Goal: Information Seeking & Learning: Check status

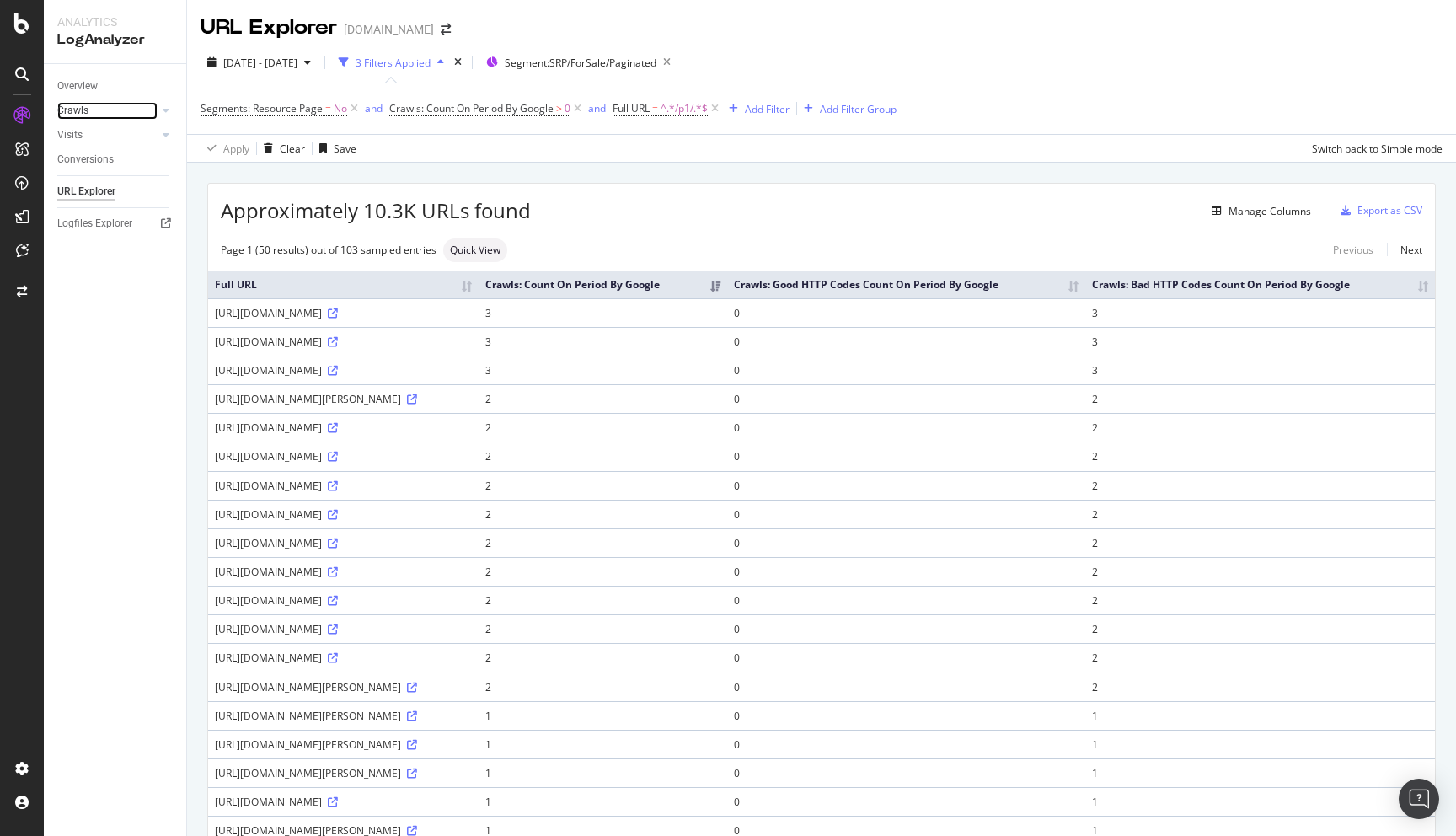
click at [97, 108] on link "Crawls" at bounding box center [107, 111] width 100 height 18
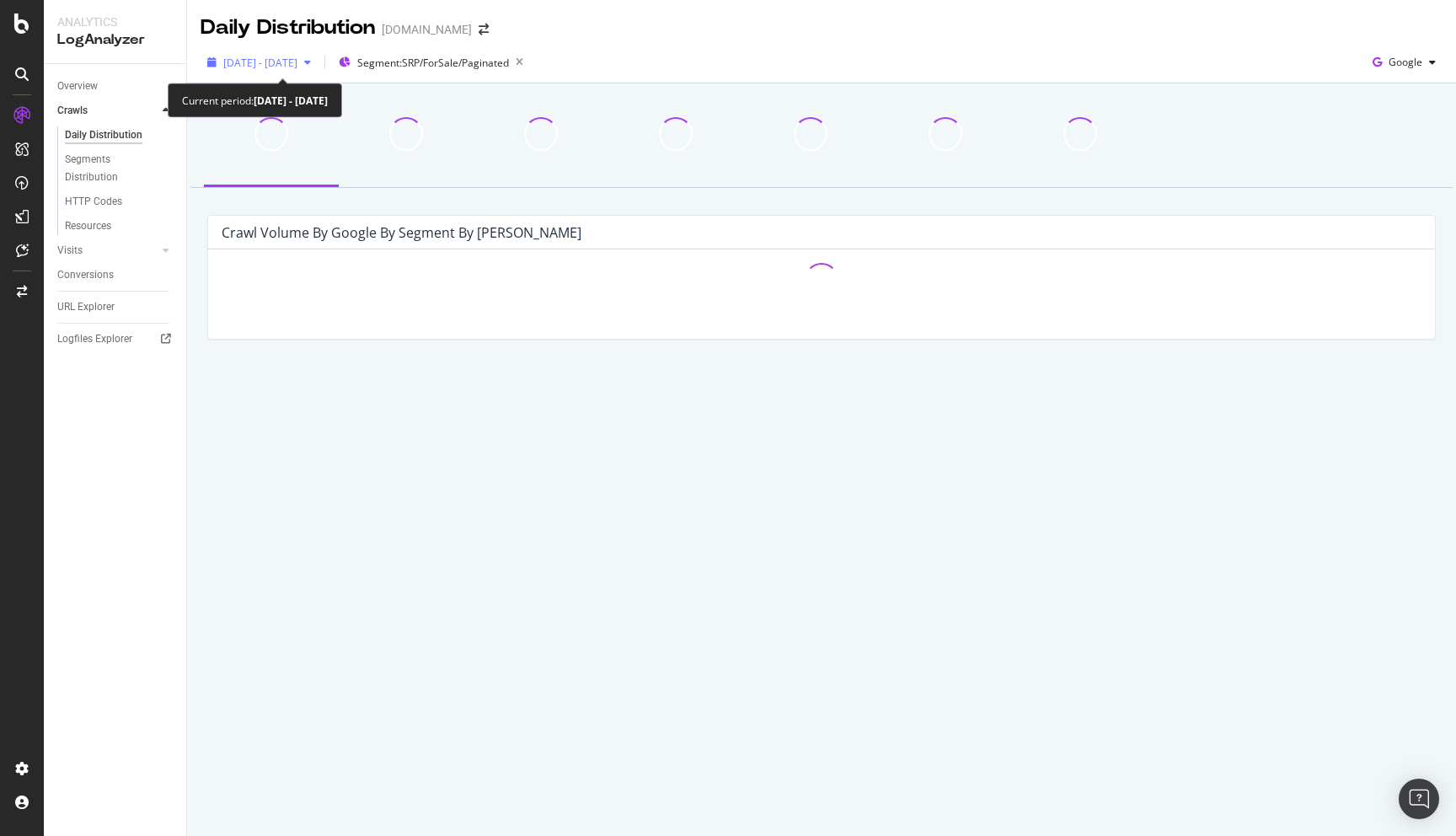
click at [318, 61] on div "button" at bounding box center [308, 63] width 21 height 10
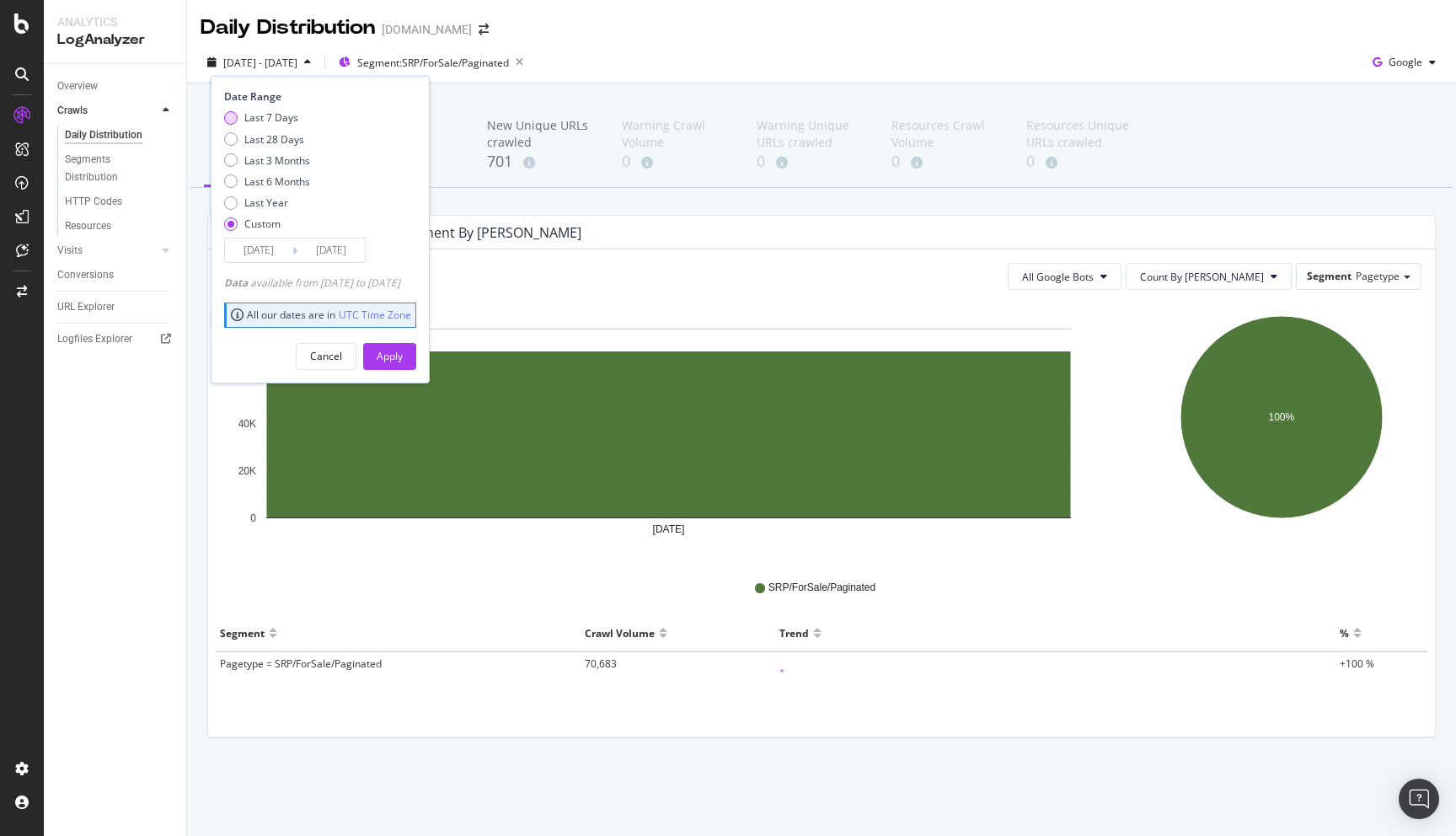
click at [286, 120] on div "Last 7 Days" at bounding box center [271, 117] width 54 height 15
type input "2025/09/25"
type input "2025/10/01"
click at [403, 355] on div "Apply" at bounding box center [389, 356] width 26 height 15
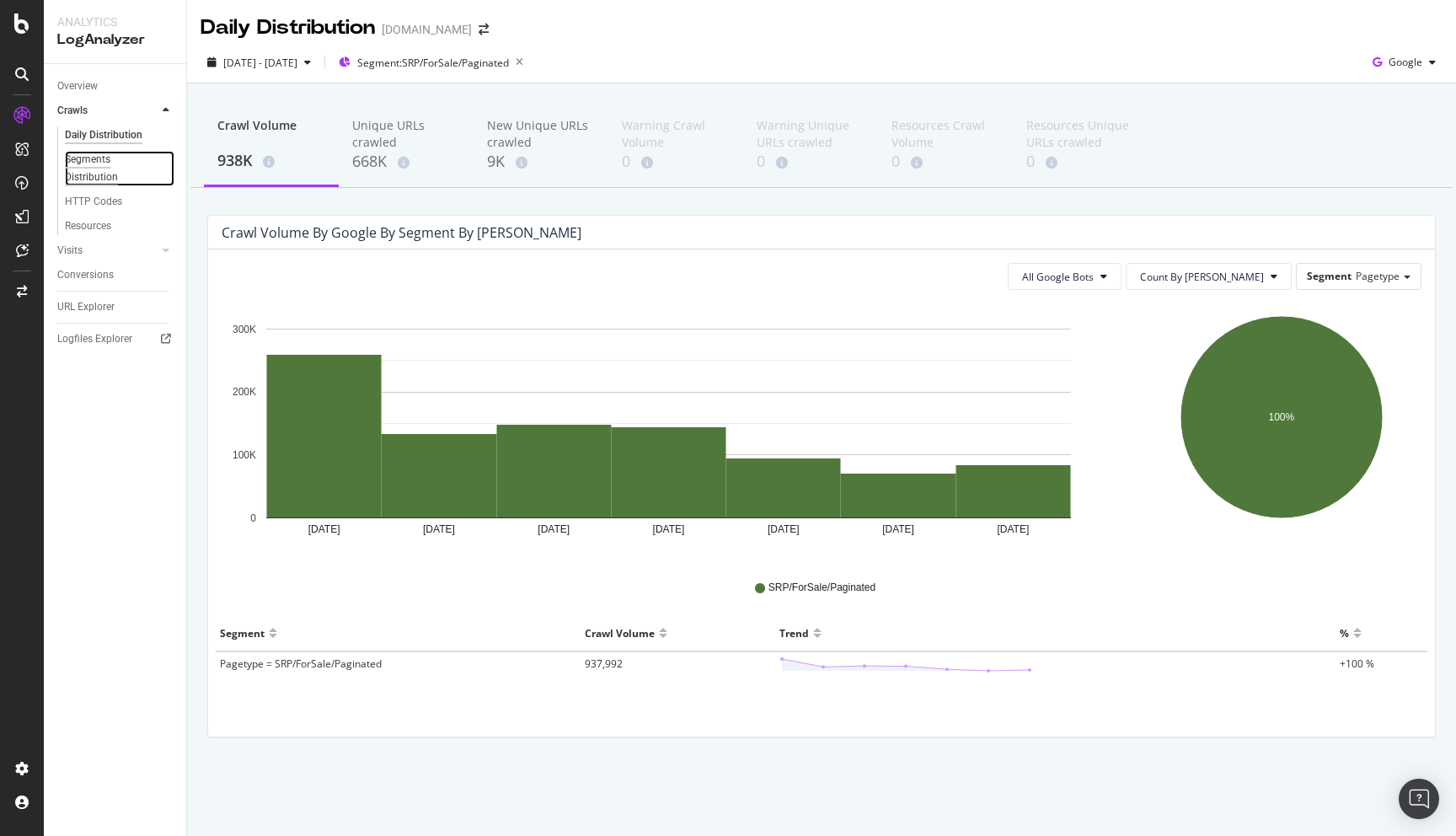
click at [95, 168] on div "Segments Distribution" at bounding box center [111, 168] width 93 height 35
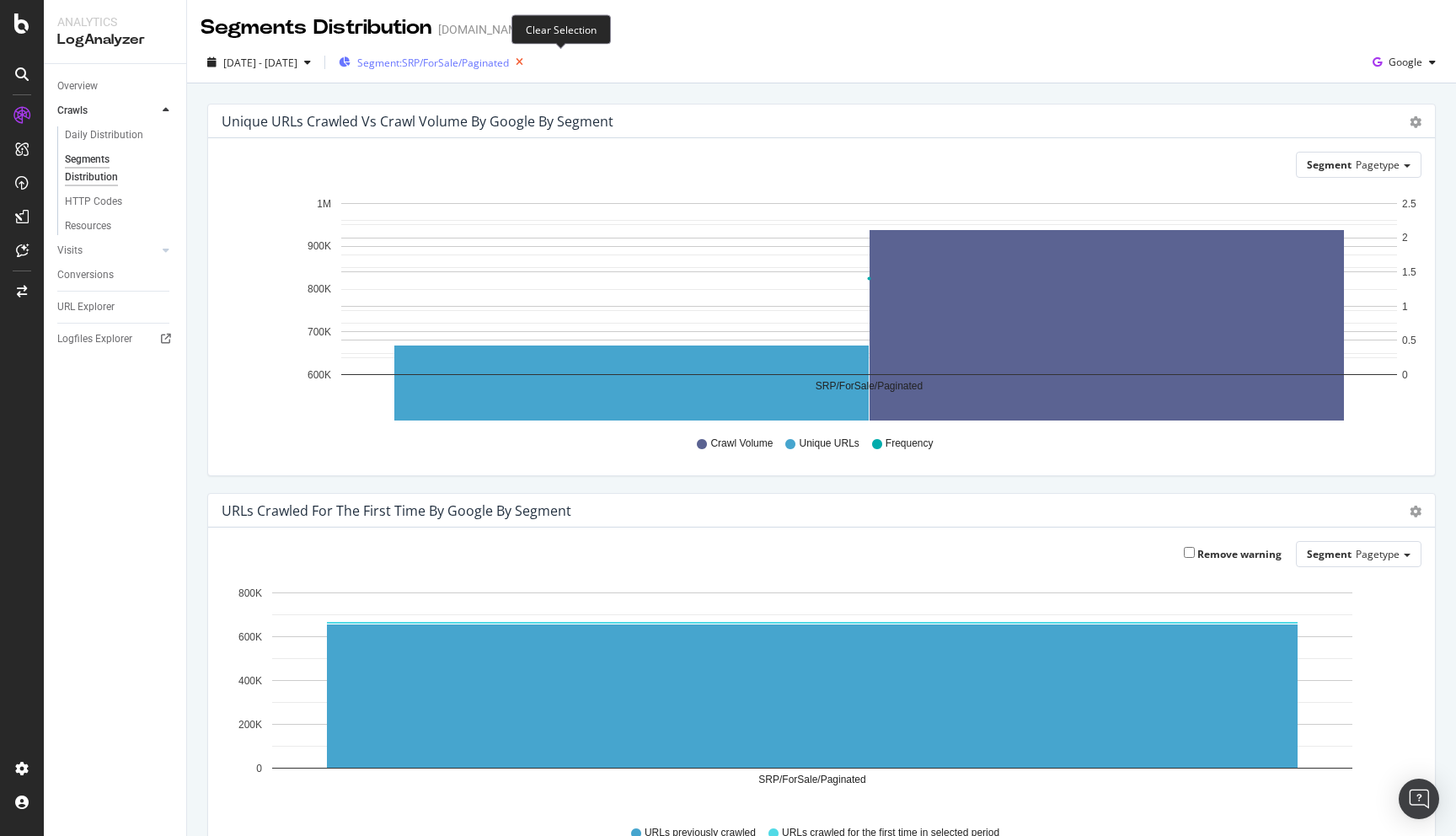
click at [530, 62] on icon "button" at bounding box center [519, 63] width 21 height 24
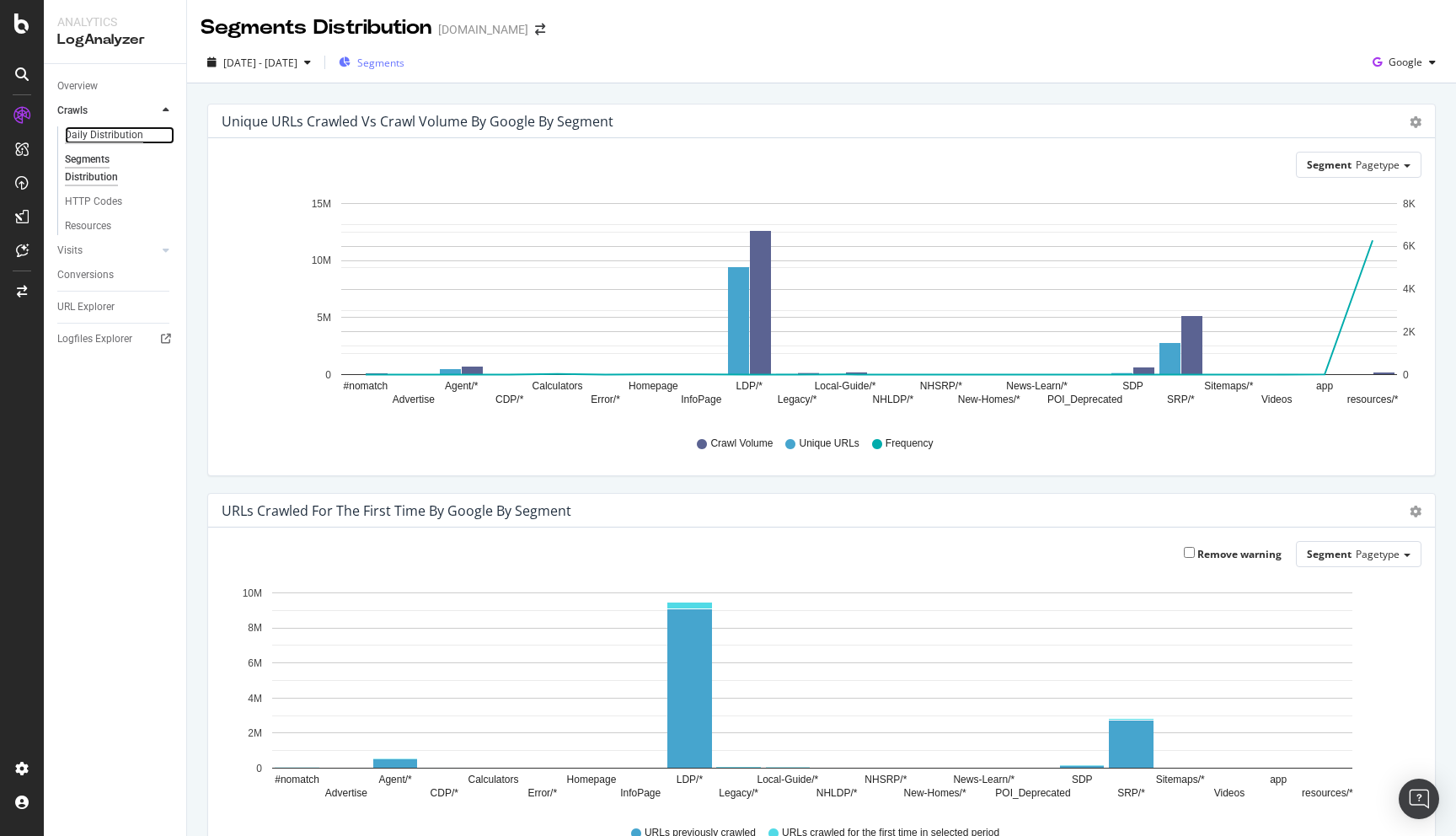
click at [110, 136] on div "Daily Distribution" at bounding box center [104, 135] width 78 height 18
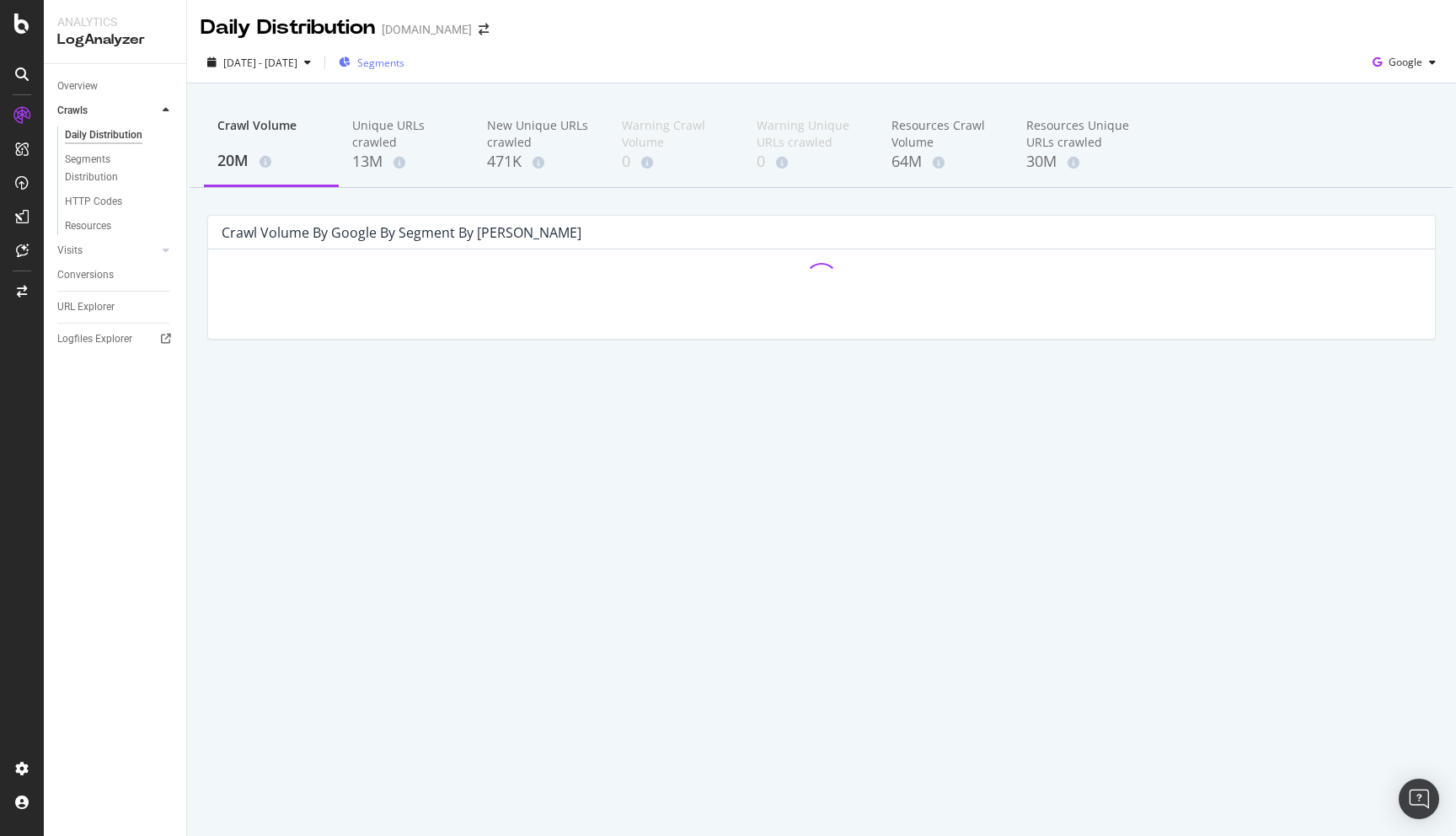
click at [404, 65] on span "Segments" at bounding box center [380, 63] width 47 height 15
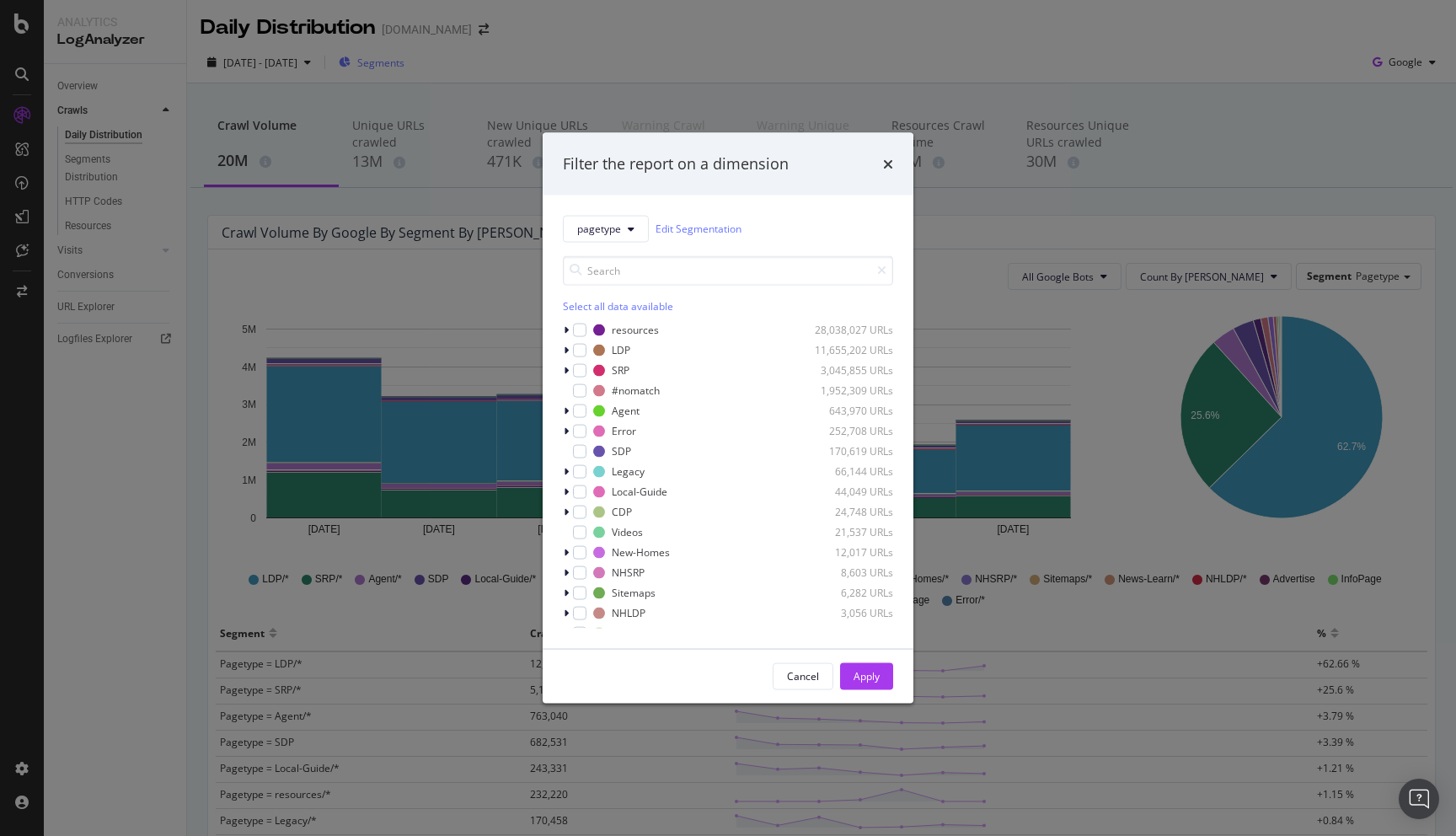
click at [410, 65] on div "Filter the report on a dimension pagetype Edit Segmentation Select all data ava…" at bounding box center [728, 418] width 1456 height 836
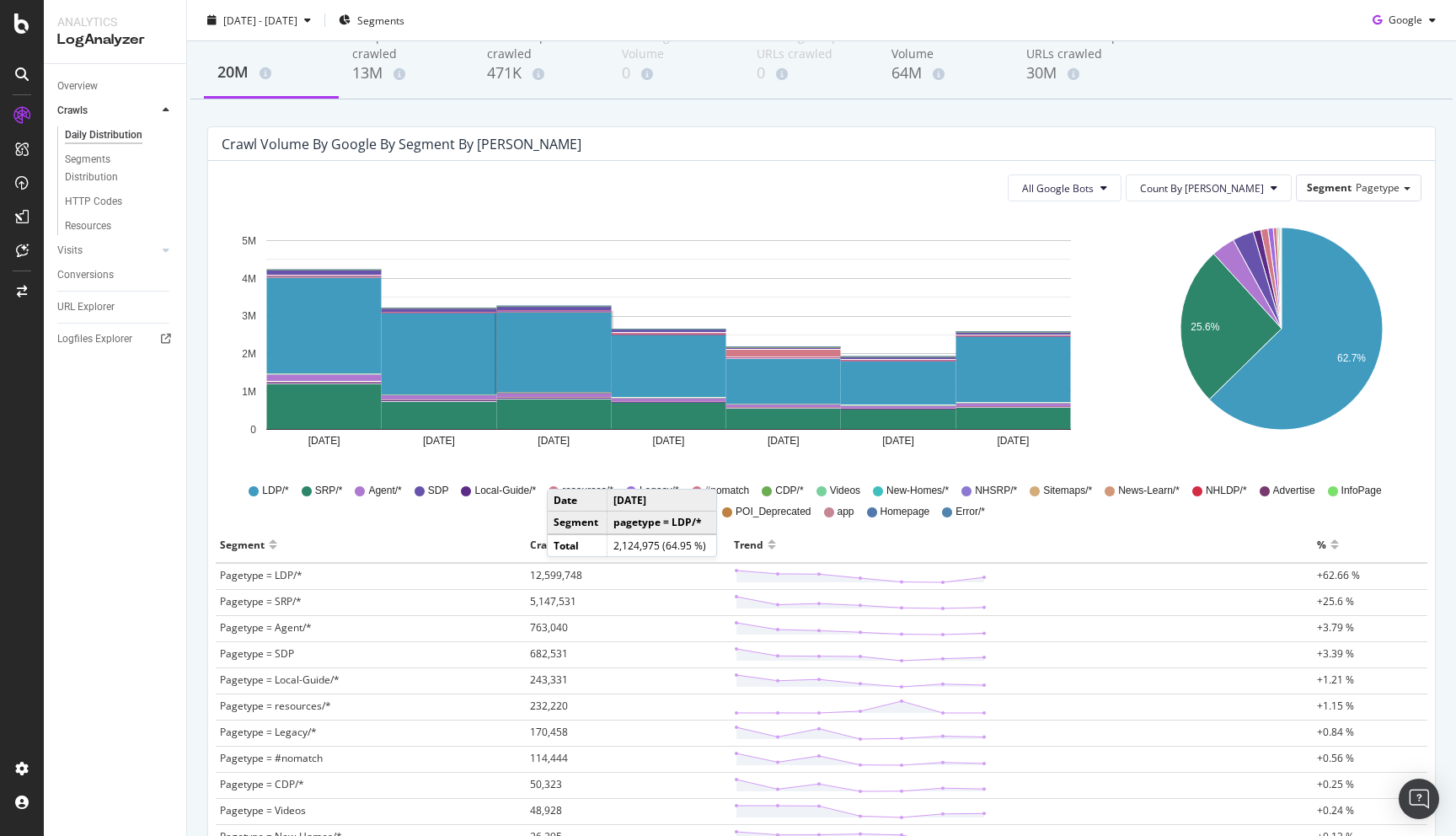
scroll to position [87, 0]
click at [1405, 10] on div "Google" at bounding box center [1403, 20] width 76 height 25
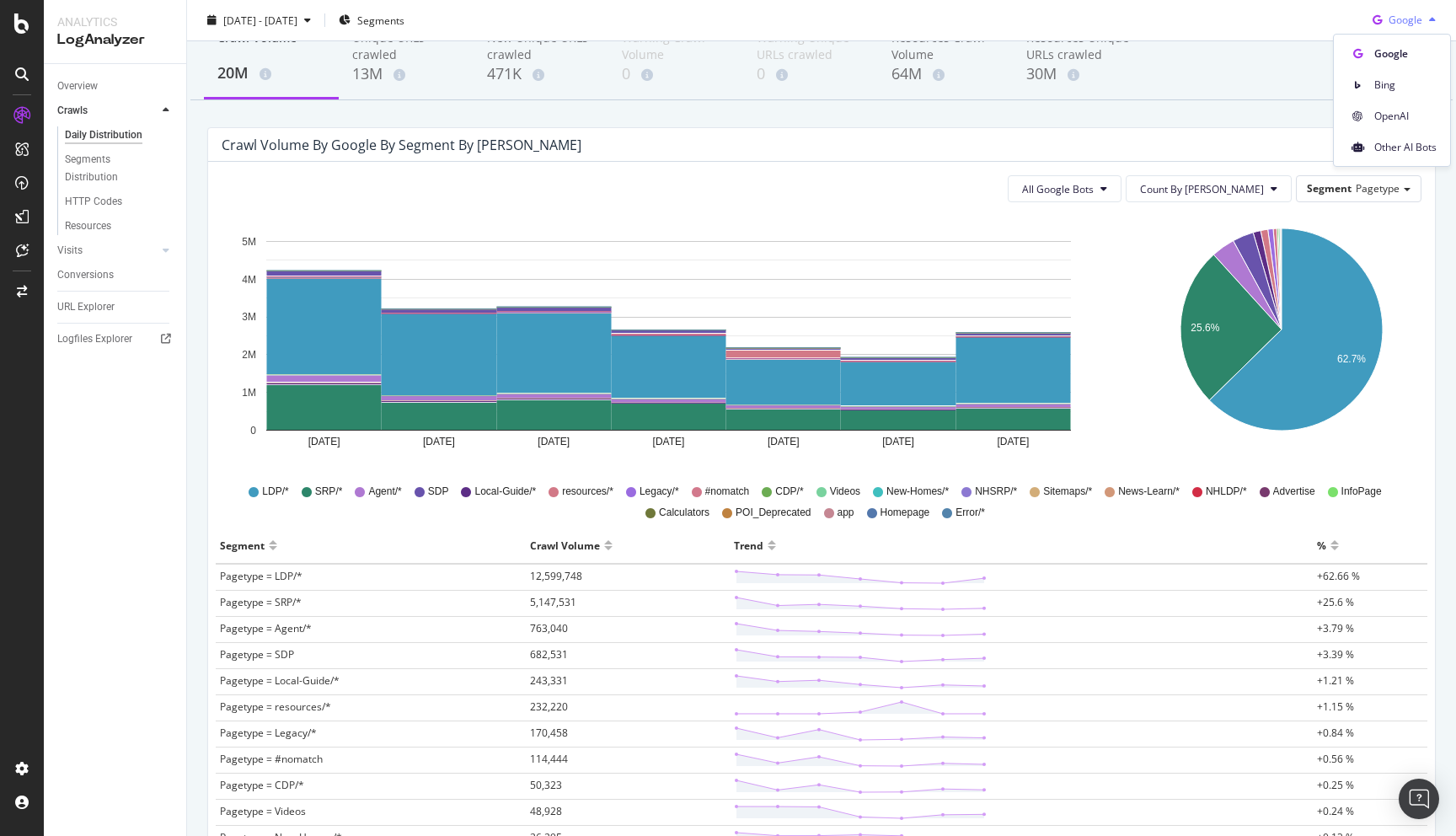
click at [1403, 13] on span "Google" at bounding box center [1405, 20] width 33 height 15
click at [1093, 187] on span "All Google Bots" at bounding box center [1058, 189] width 72 height 15
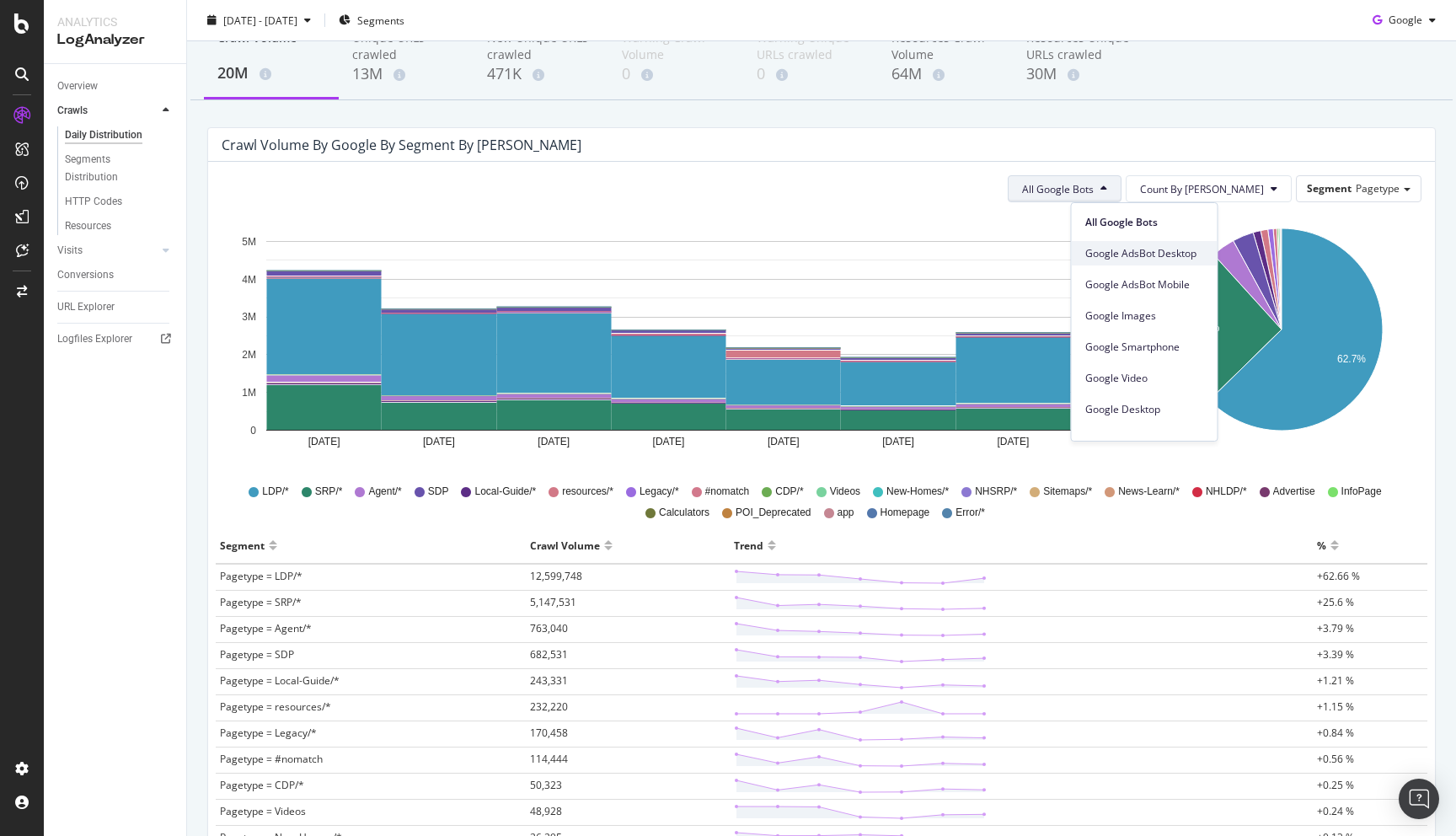
click at [1129, 259] on span "Google AdsBot Desktop" at bounding box center [1144, 254] width 119 height 15
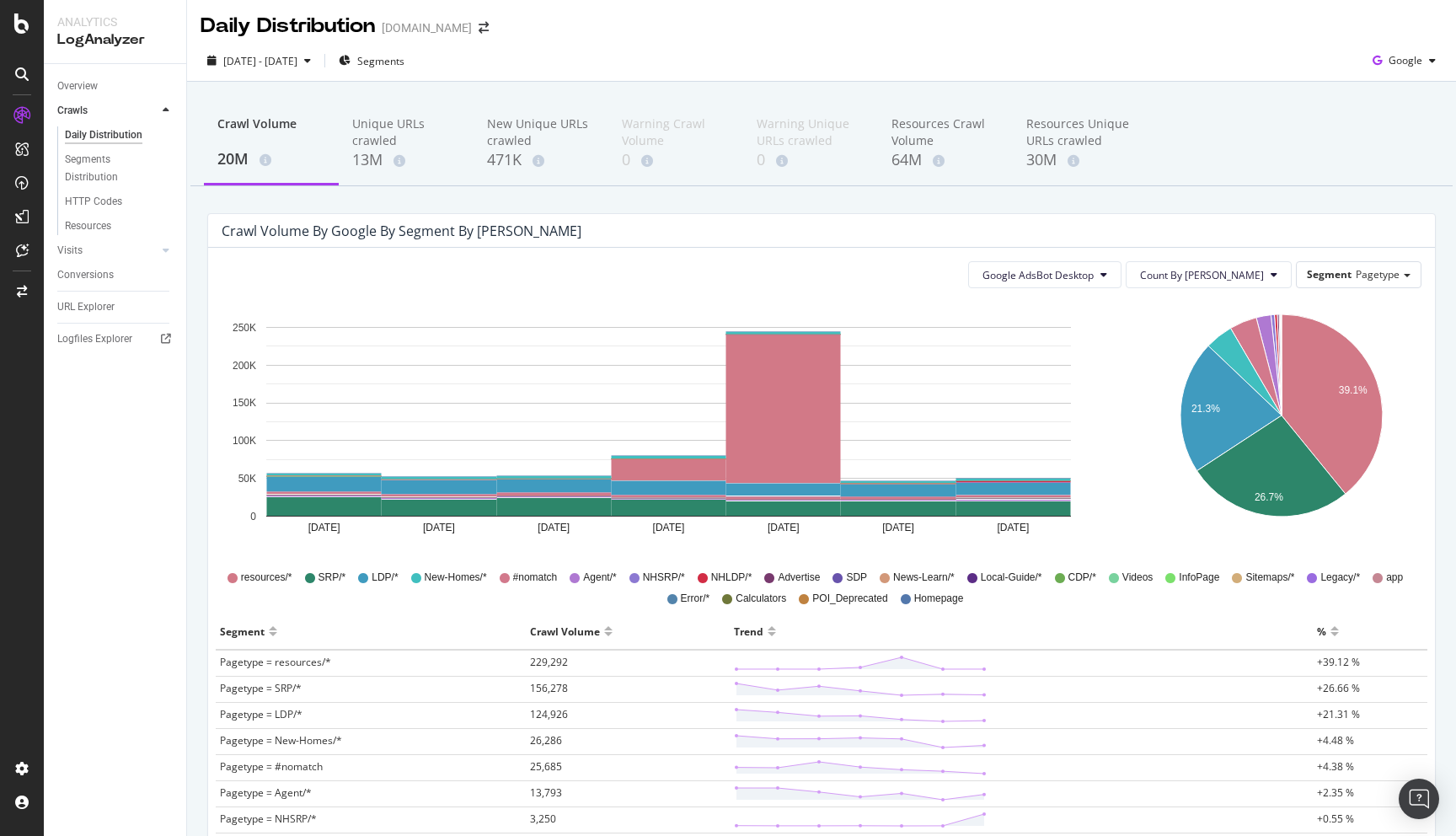
scroll to position [0, 0]
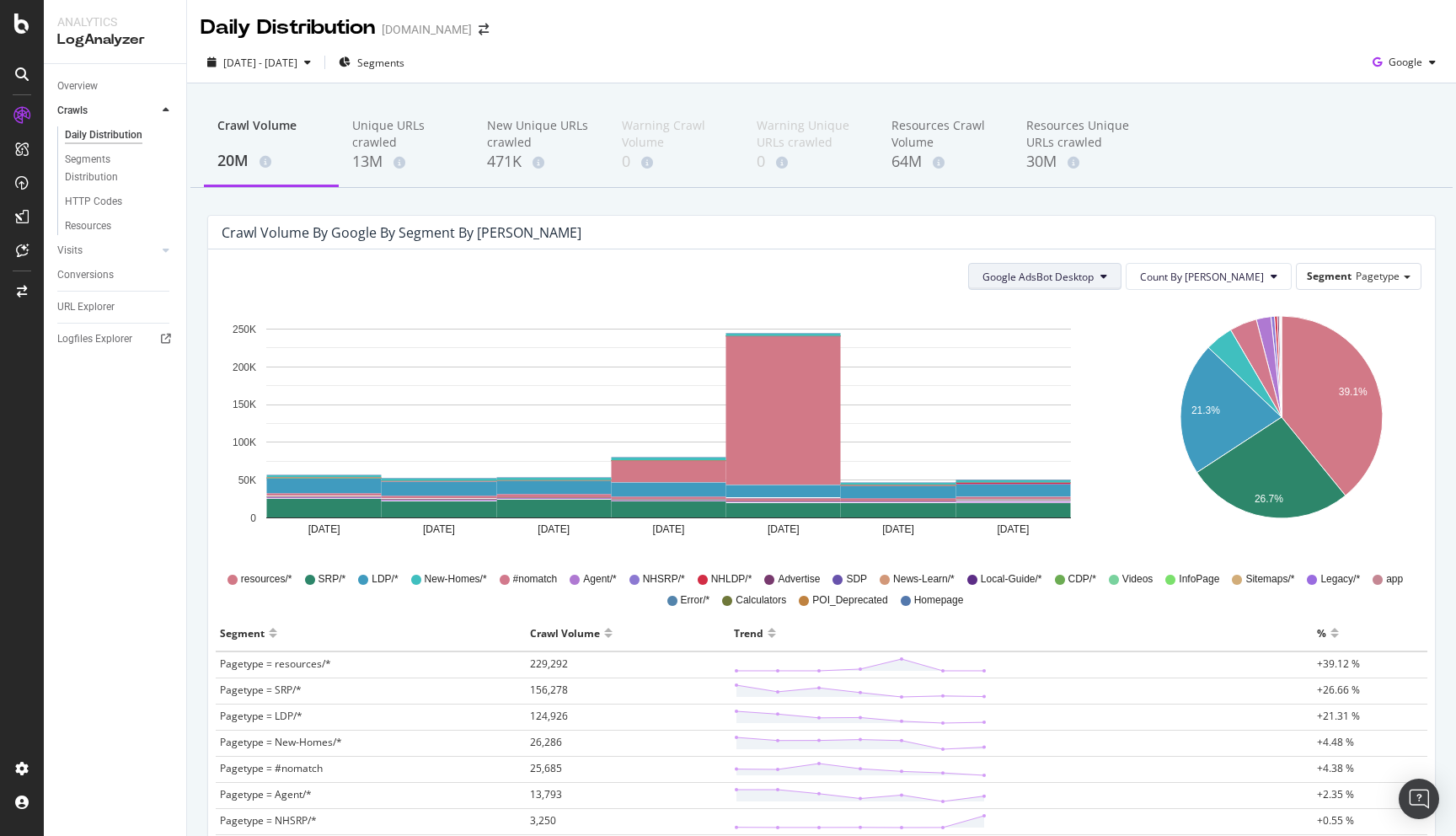
click at [1093, 263] on button "Google AdsBot Desktop" at bounding box center [1044, 276] width 153 height 27
click at [1111, 440] on span "Google Smartphone" at bounding box center [1104, 435] width 119 height 15
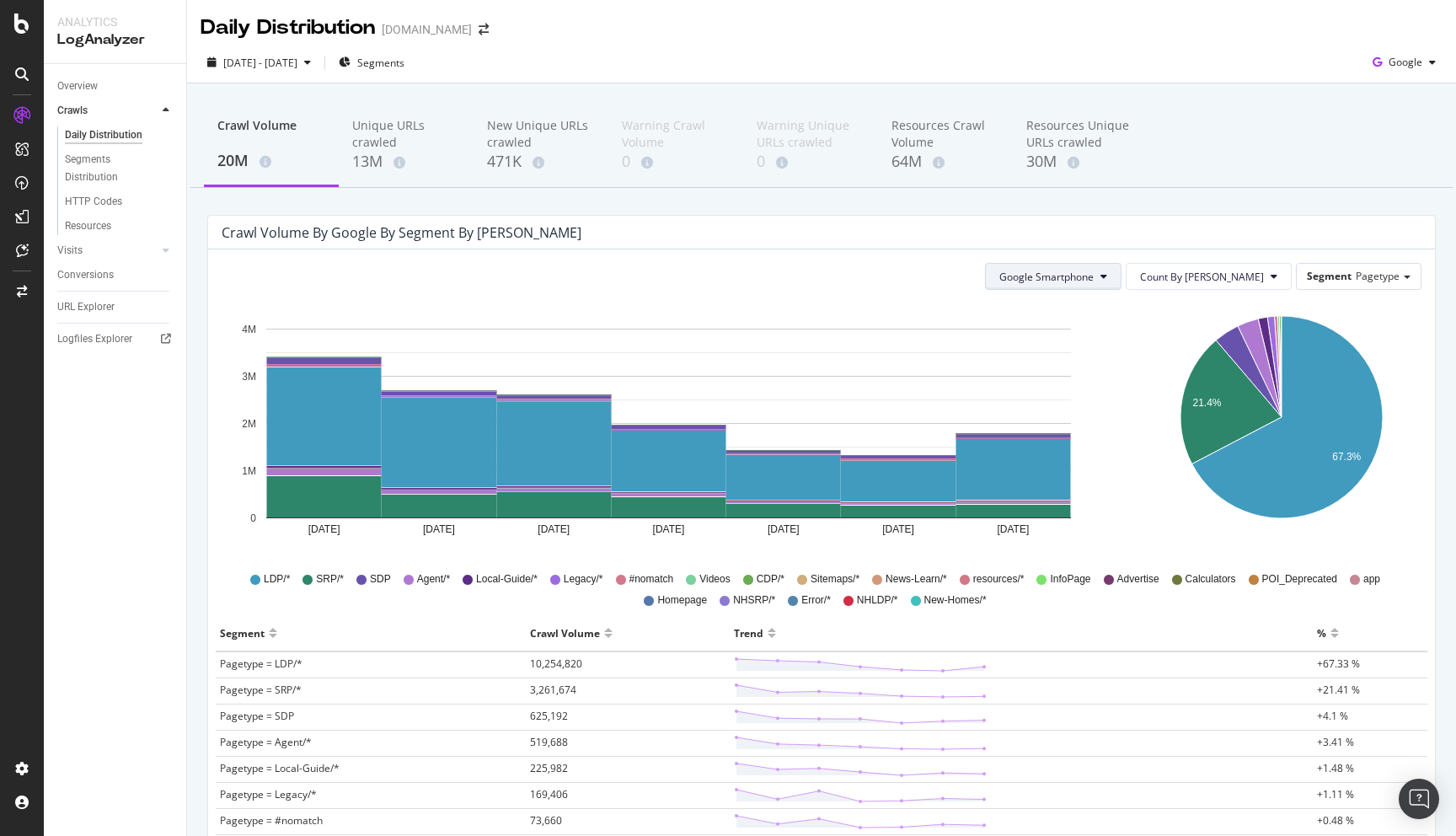
click at [1093, 281] on span "Google Smartphone" at bounding box center [1046, 277] width 94 height 15
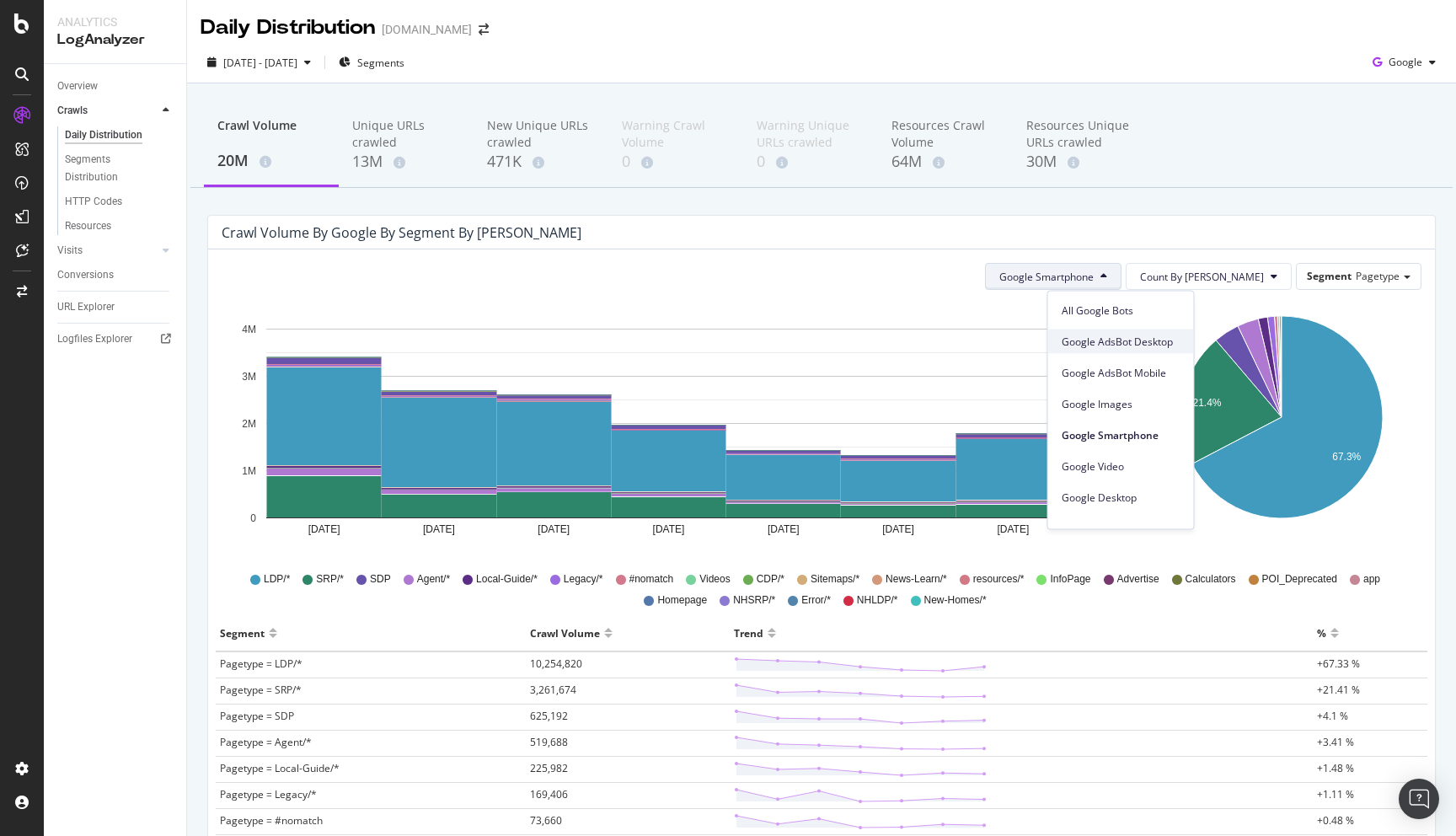
click at [1113, 337] on span "Google AdsBot Desktop" at bounding box center [1121, 341] width 119 height 15
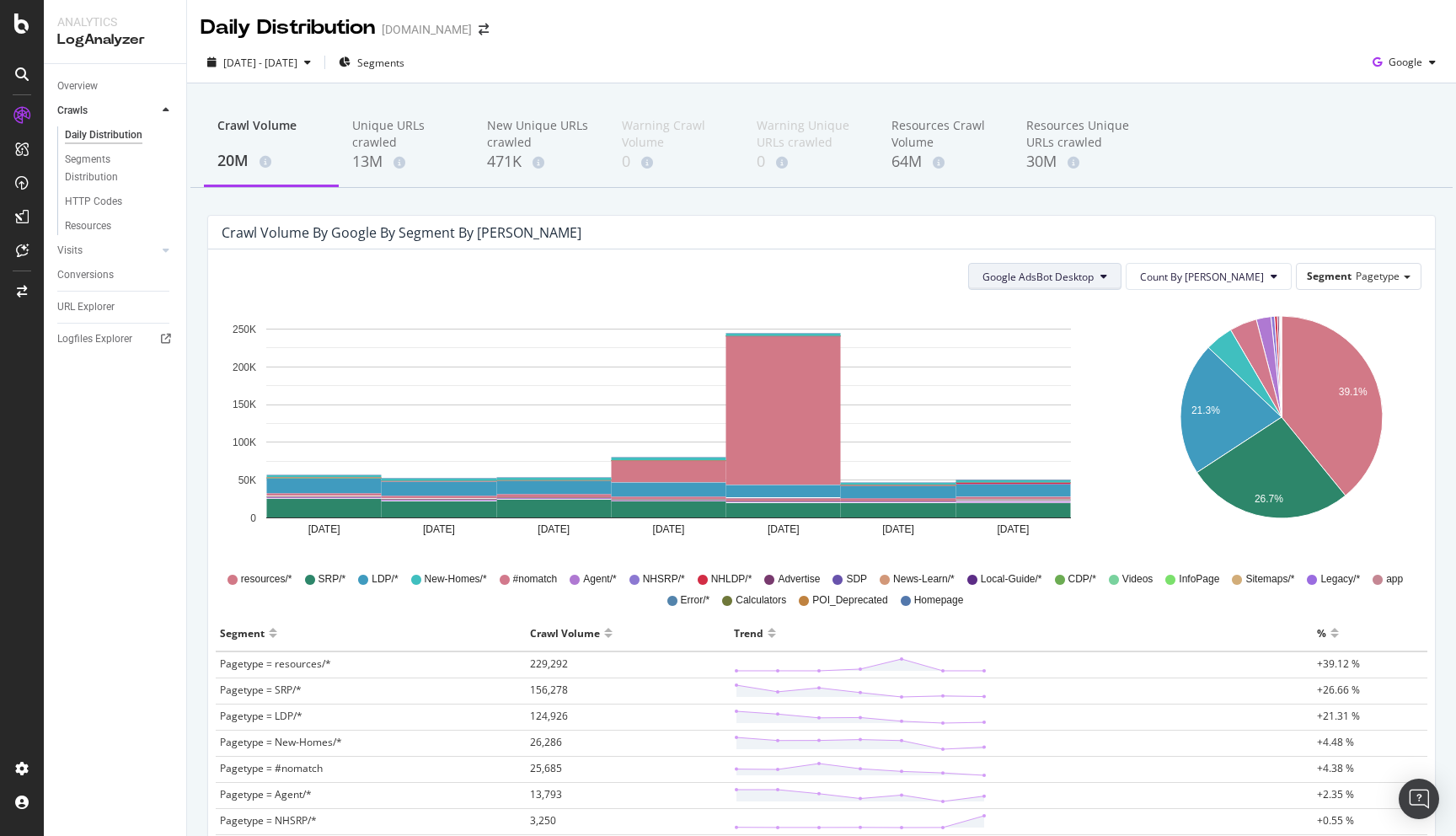
click at [1093, 281] on span "Google AdsBot Desktop" at bounding box center [1038, 277] width 111 height 15
click at [1111, 433] on span "Google Smartphone" at bounding box center [1104, 435] width 119 height 15
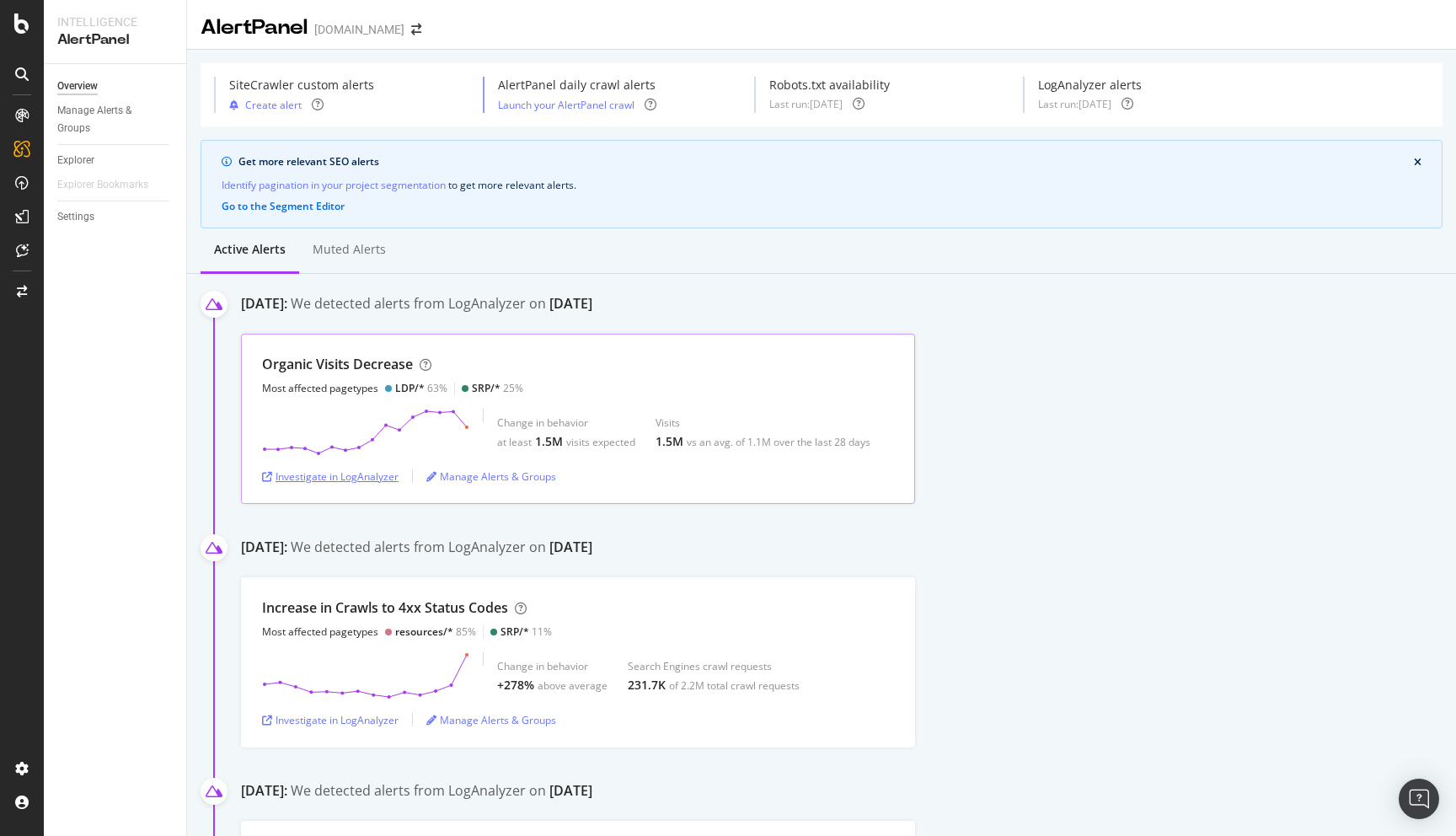
click at [392, 473] on div "Investigate in LogAnalyzer" at bounding box center [330, 477] width 136 height 15
click at [27, 76] on icon at bounding box center [22, 75] width 14 height 14
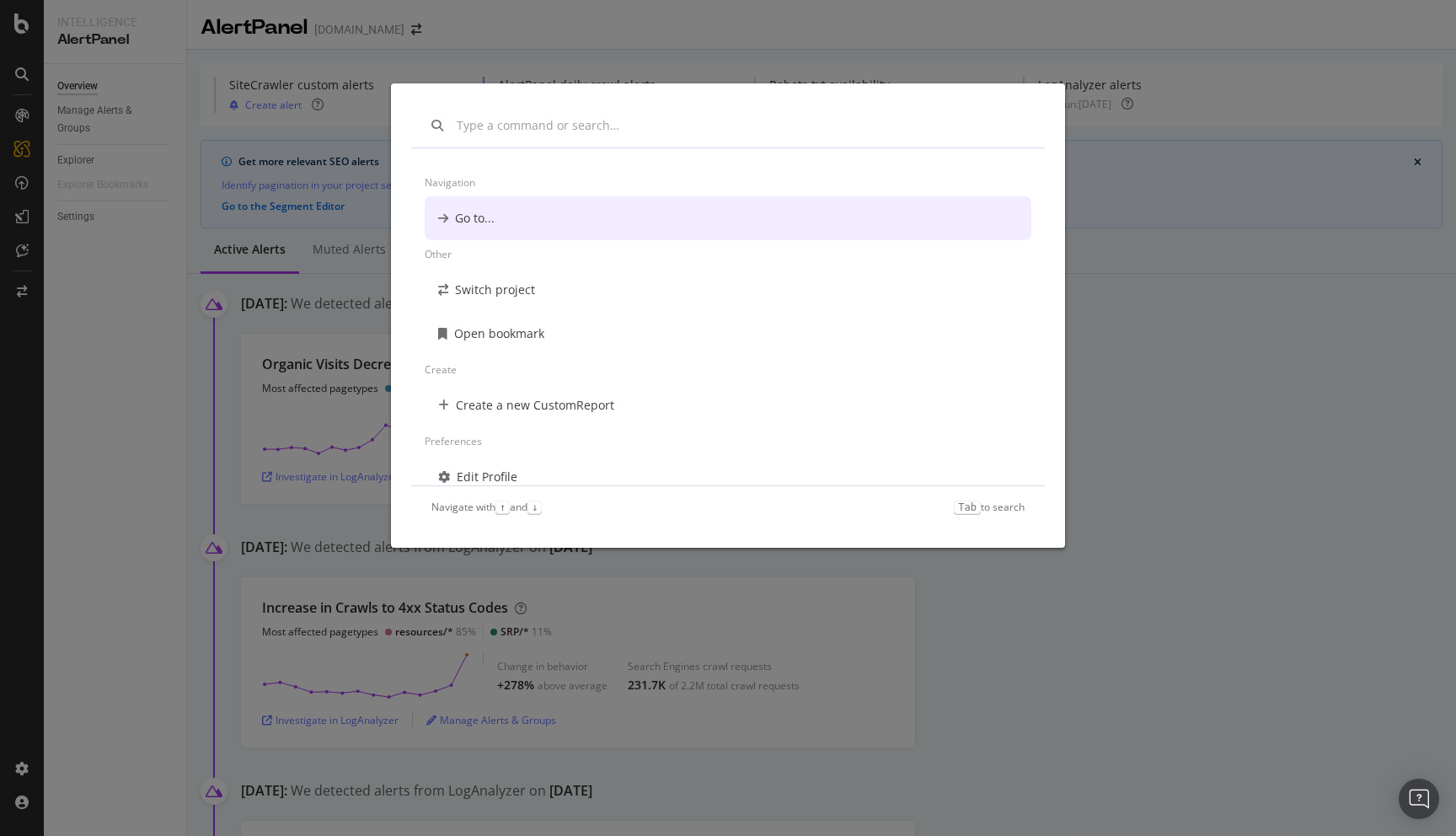
click at [1159, 172] on div "Navigation Go to... Other Switch project Open bookmark Create Create a new Cust…" at bounding box center [728, 418] width 1456 height 836
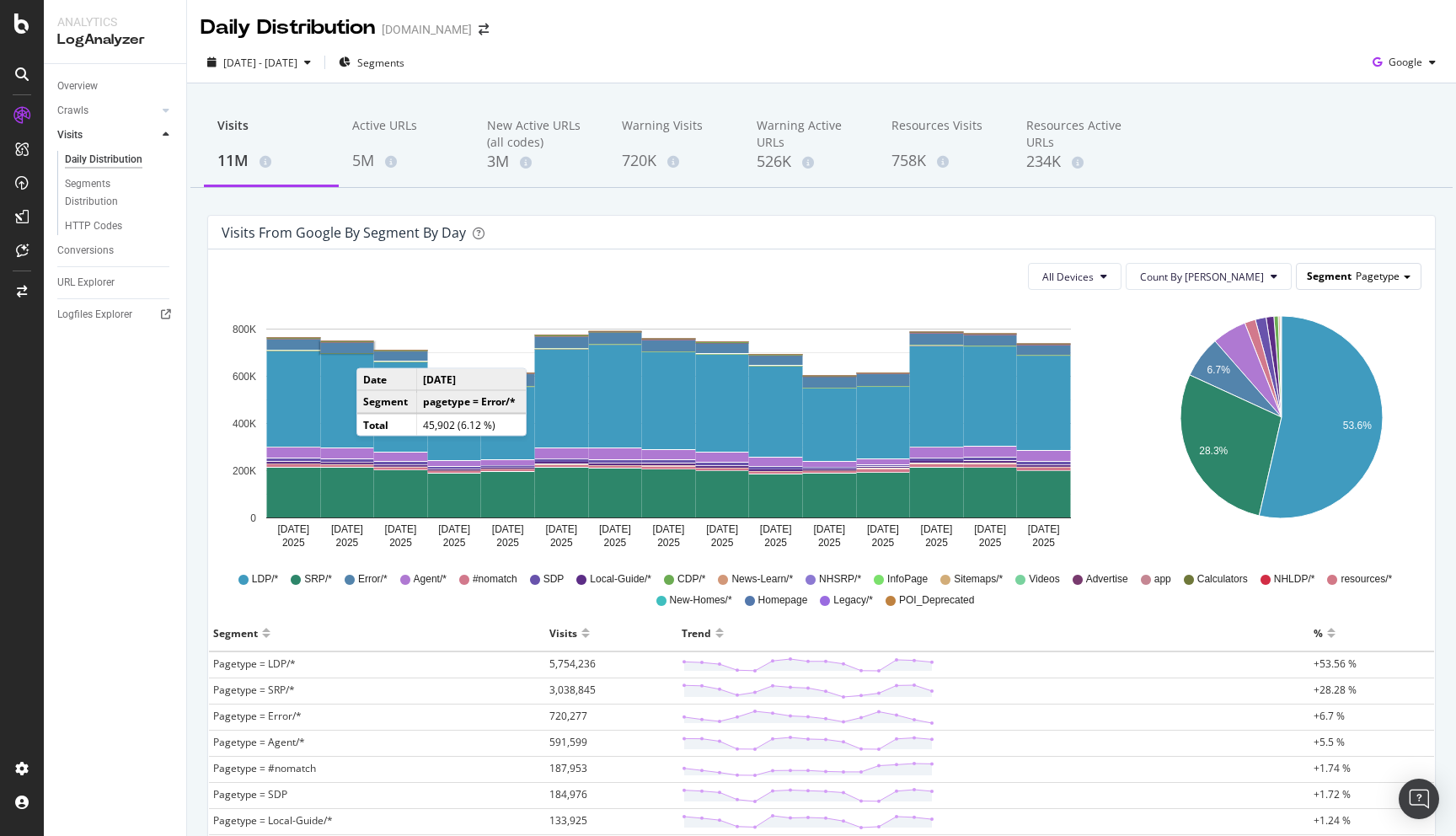
click at [1381, 272] on span "Pagetype" at bounding box center [1377, 276] width 44 height 15
click at [1333, 298] on div "Pagetype" at bounding box center [1345, 300] width 135 height 23
click at [404, 66] on span "Segments" at bounding box center [380, 63] width 47 height 15
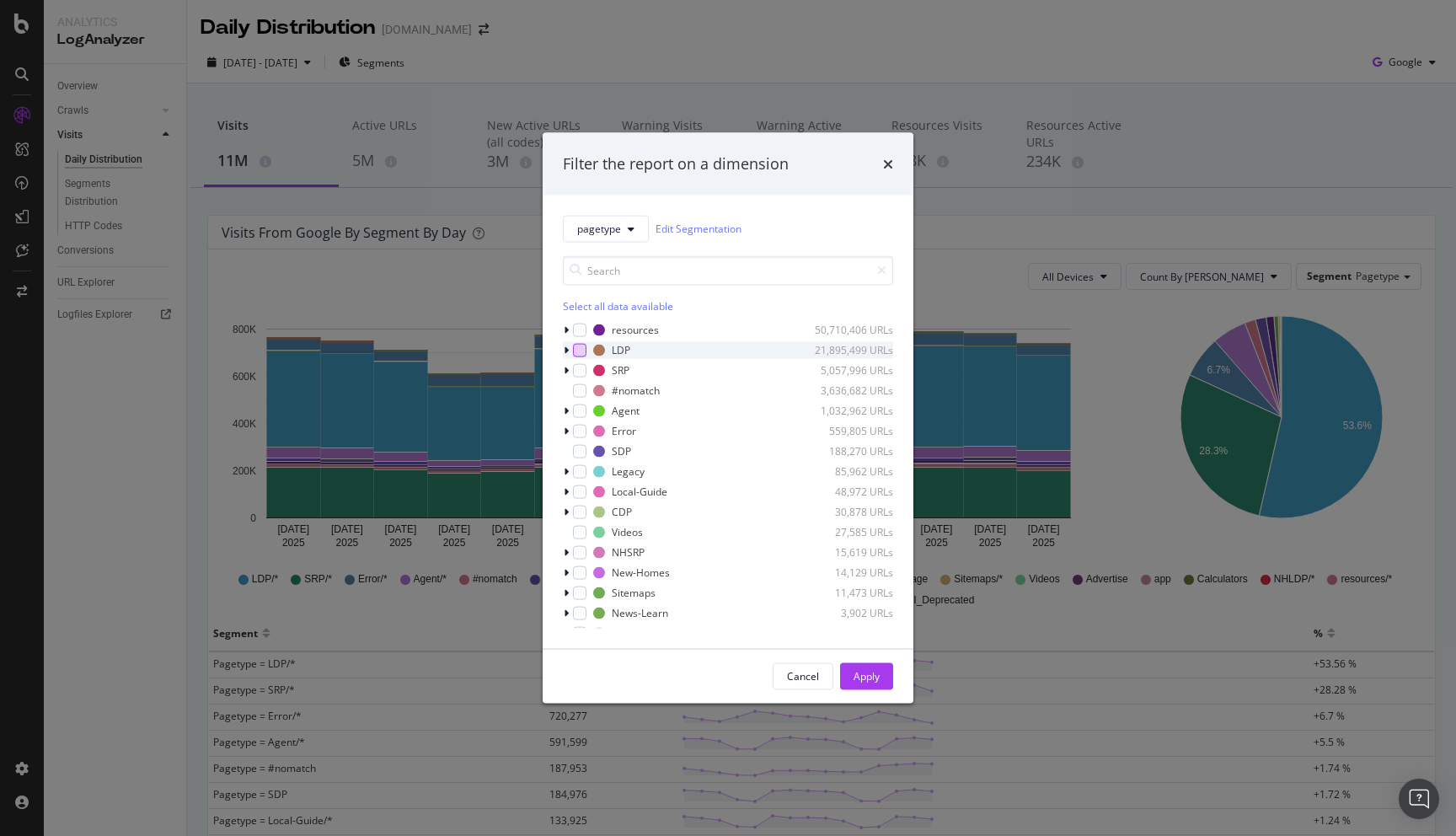
click at [578, 346] on div "modal" at bounding box center [579, 350] width 14 height 14
click at [866, 677] on div "Apply" at bounding box center [866, 676] width 26 height 15
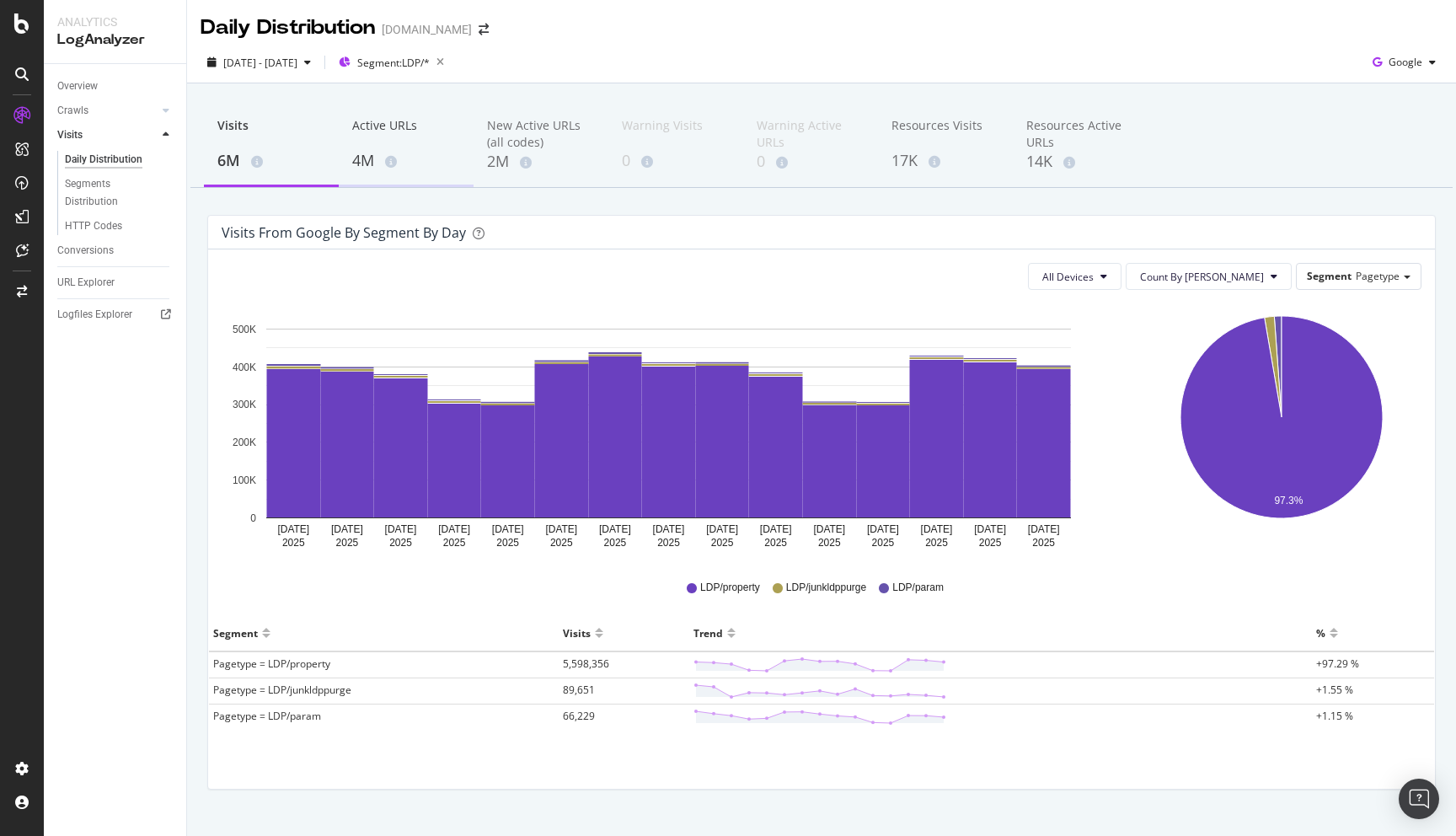
click at [377, 165] on div "4M" at bounding box center [406, 161] width 108 height 22
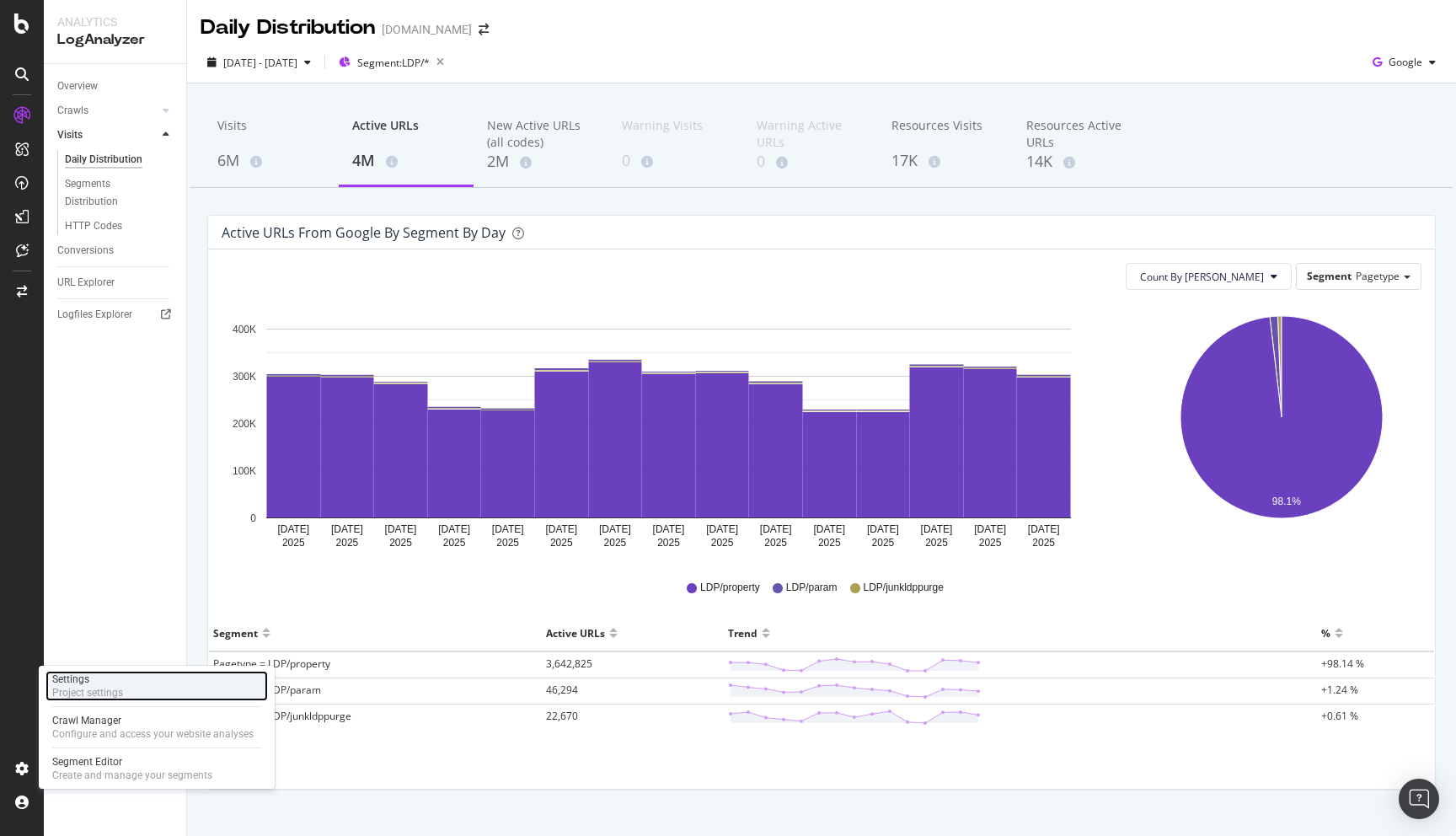
click at [90, 683] on div "Settings" at bounding box center [87, 679] width 71 height 14
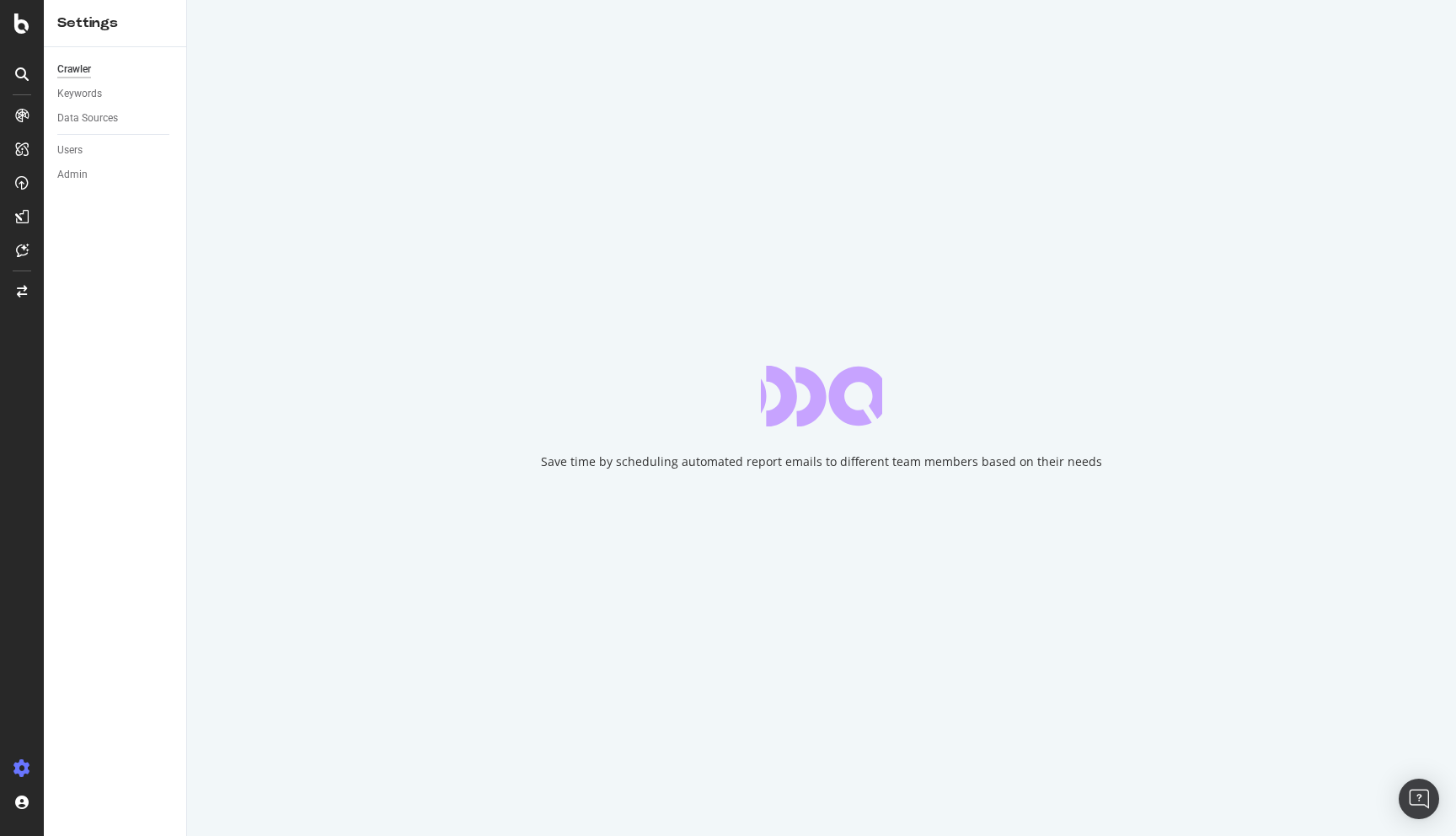
click at [132, 137] on div "Crawler Keywords Data Sources Users Admin" at bounding box center [115, 442] width 142 height 789
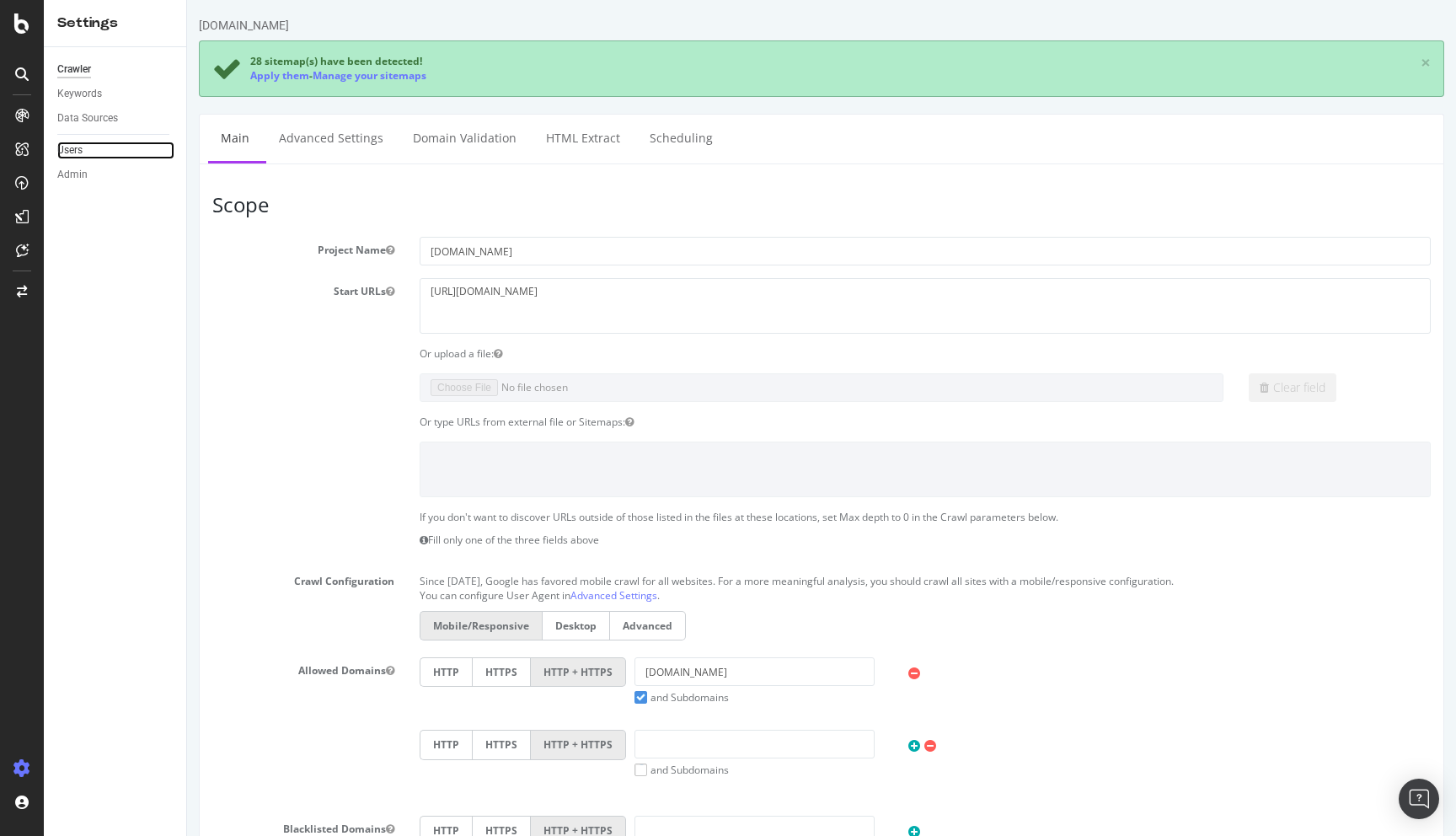
click at [113, 145] on link "Users" at bounding box center [116, 150] width 117 height 18
